Goal: Navigation & Orientation: Find specific page/section

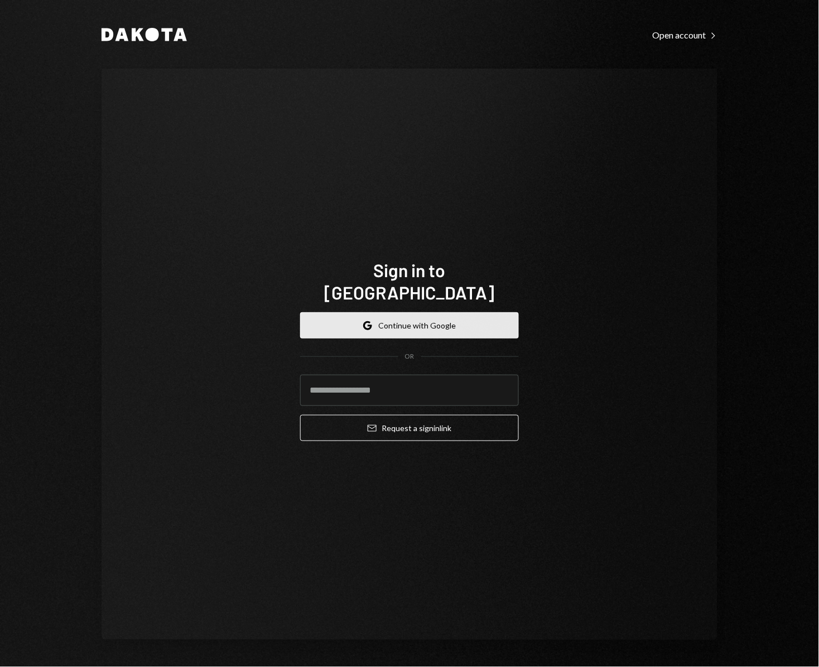
click at [450, 320] on button "Google Continue with Google" at bounding box center [409, 325] width 219 height 26
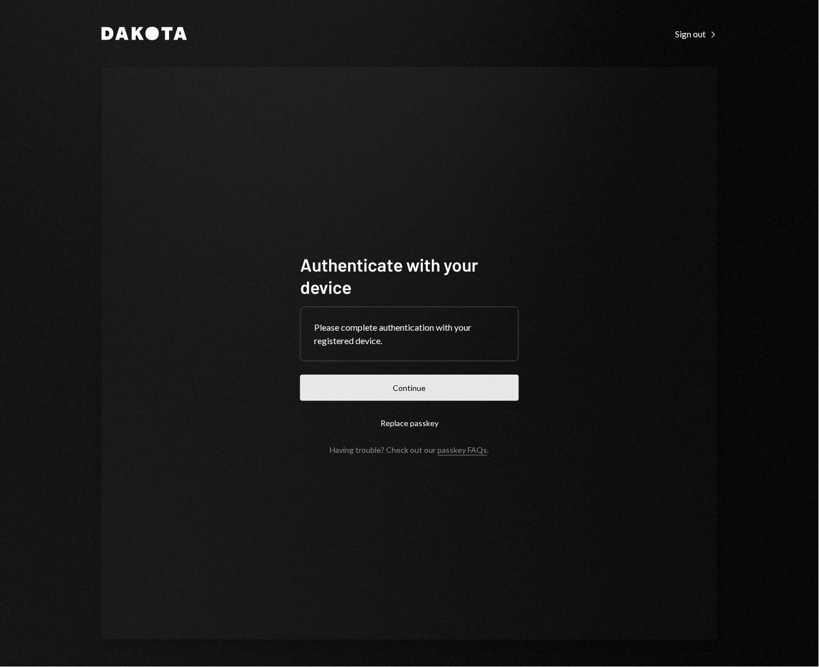
click at [413, 381] on button "Continue" at bounding box center [409, 388] width 219 height 26
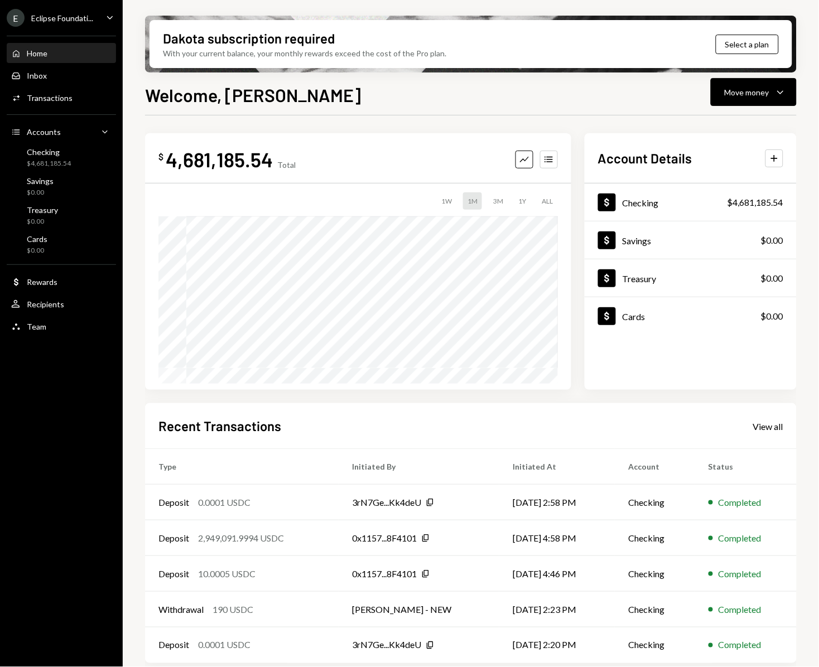
click at [90, 20] on div "Eclipse Foundati..." at bounding box center [62, 17] width 62 height 9
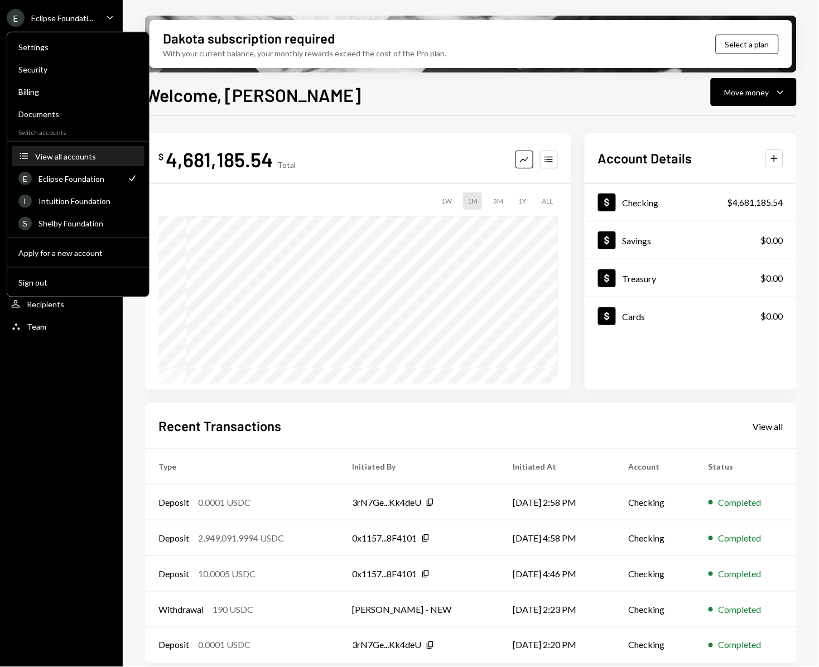
click at [79, 152] on div "View all accounts" at bounding box center [86, 155] width 103 height 9
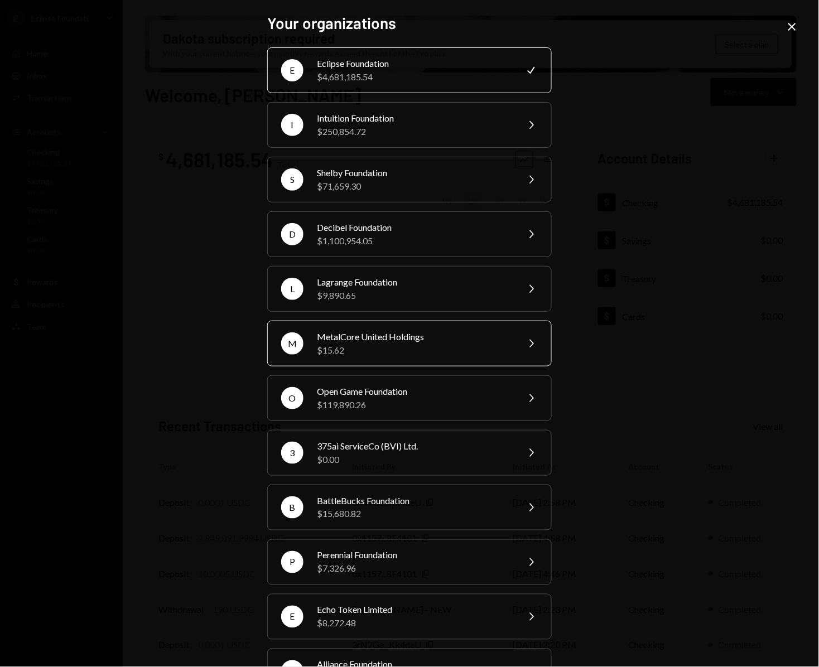
click at [370, 340] on div "MetalCore United Holdings" at bounding box center [414, 336] width 194 height 13
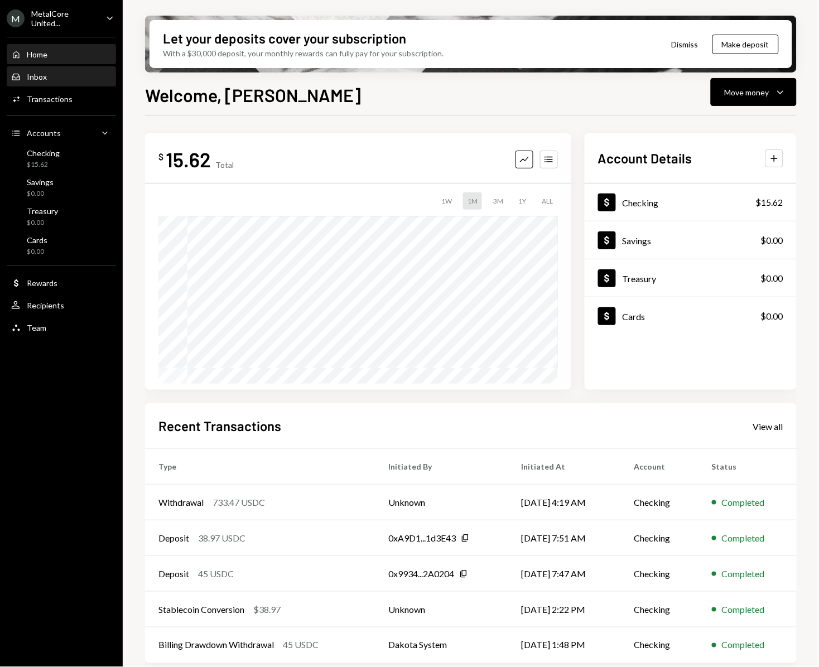
click at [54, 78] on div "Inbox Inbox" at bounding box center [61, 77] width 100 height 10
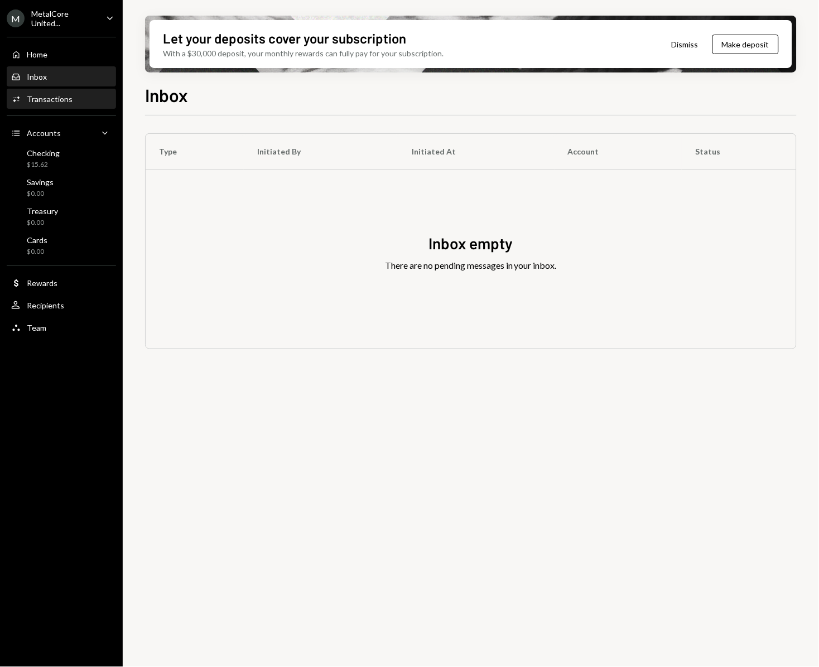
click at [60, 95] on div "Transactions" at bounding box center [50, 98] width 46 height 9
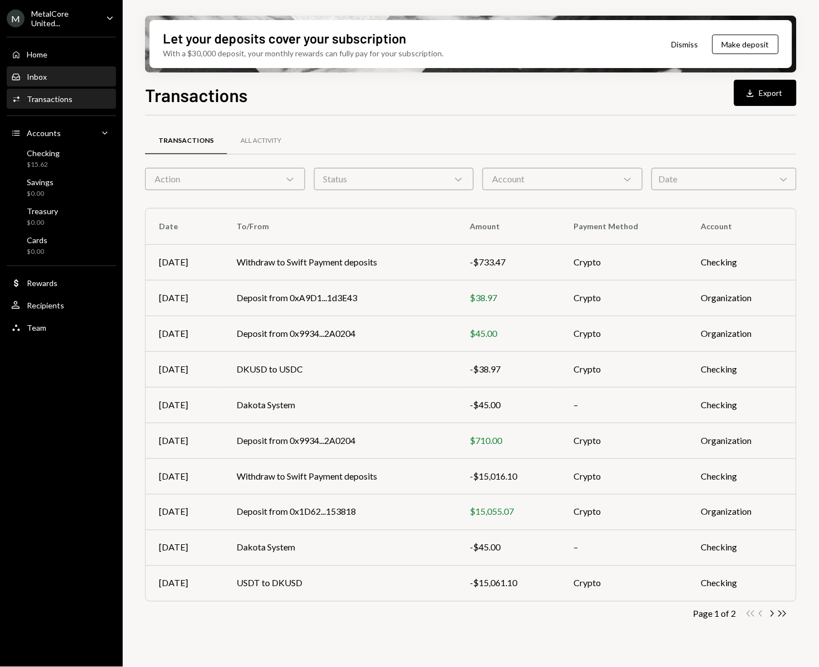
click at [59, 81] on div "Inbox Inbox" at bounding box center [61, 77] width 100 height 10
